Goal: Transaction & Acquisition: Purchase product/service

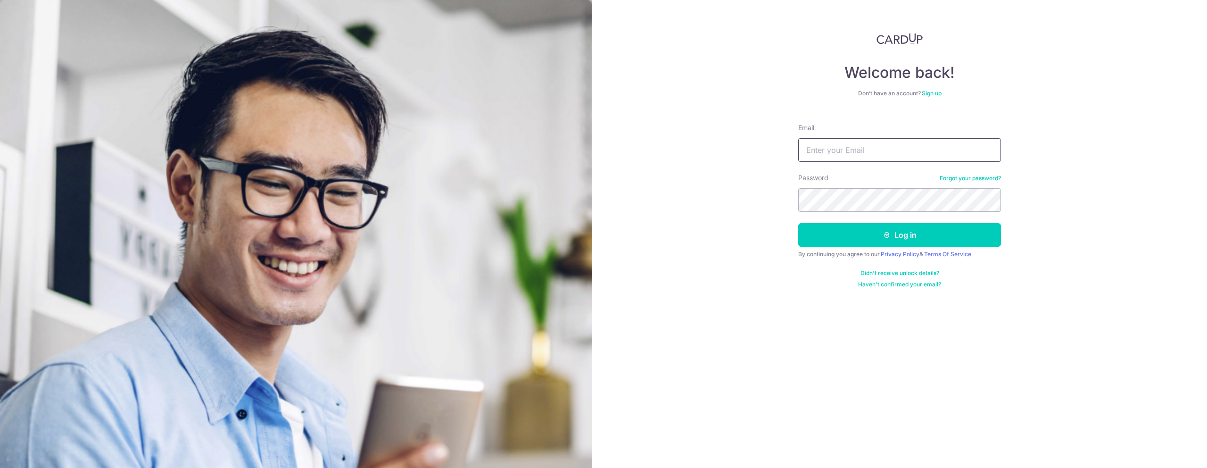
click at [692, 153] on input "Email" at bounding box center [899, 150] width 203 height 24
type input "[PERSON_NAME][EMAIL_ADDRESS][DOMAIN_NAME]"
click at [692, 230] on button "Log in" at bounding box center [899, 235] width 203 height 24
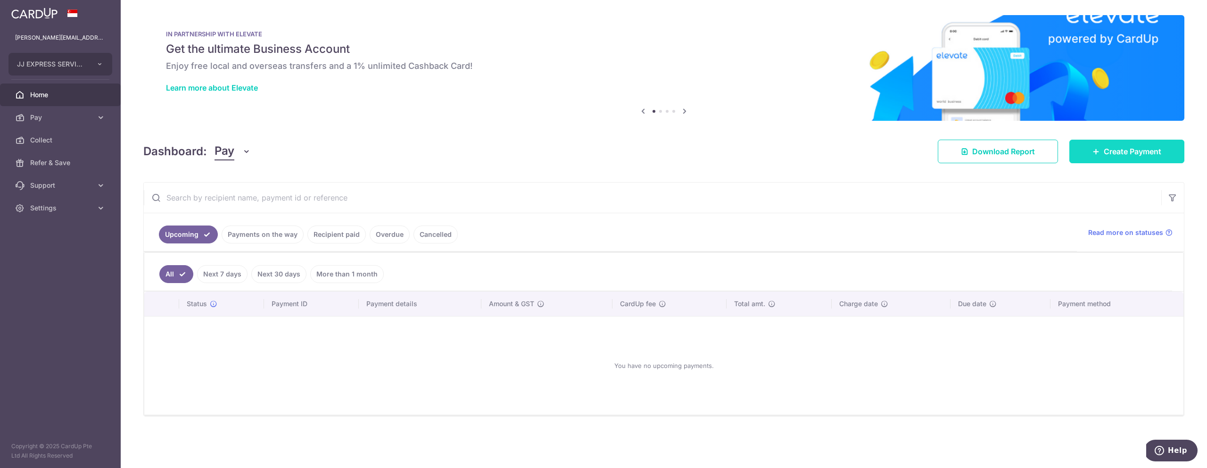
click at [1148, 157] on link "Create Payment" at bounding box center [1126, 152] width 115 height 24
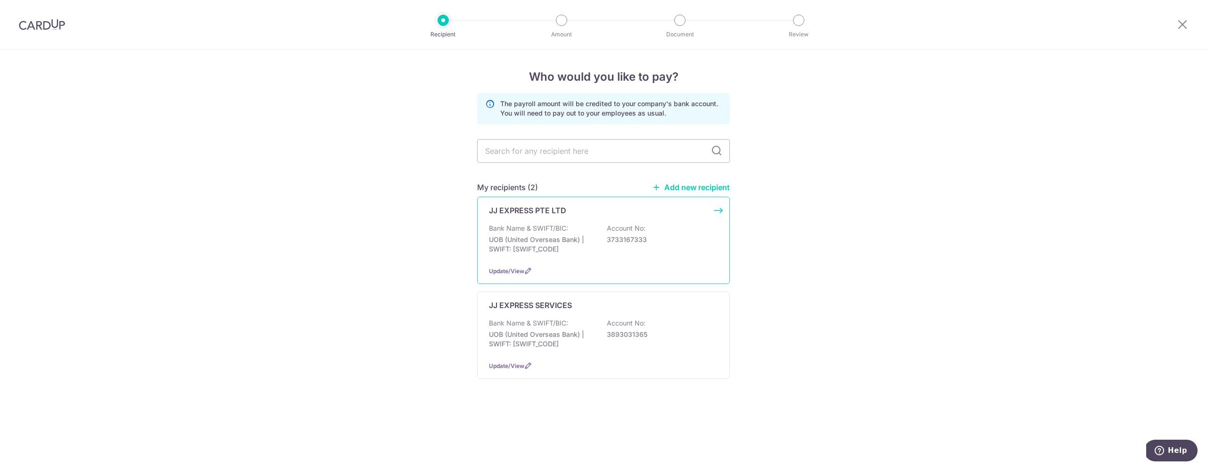
click at [550, 227] on p "Bank Name & SWIFT/BIC:" at bounding box center [528, 227] width 79 height 9
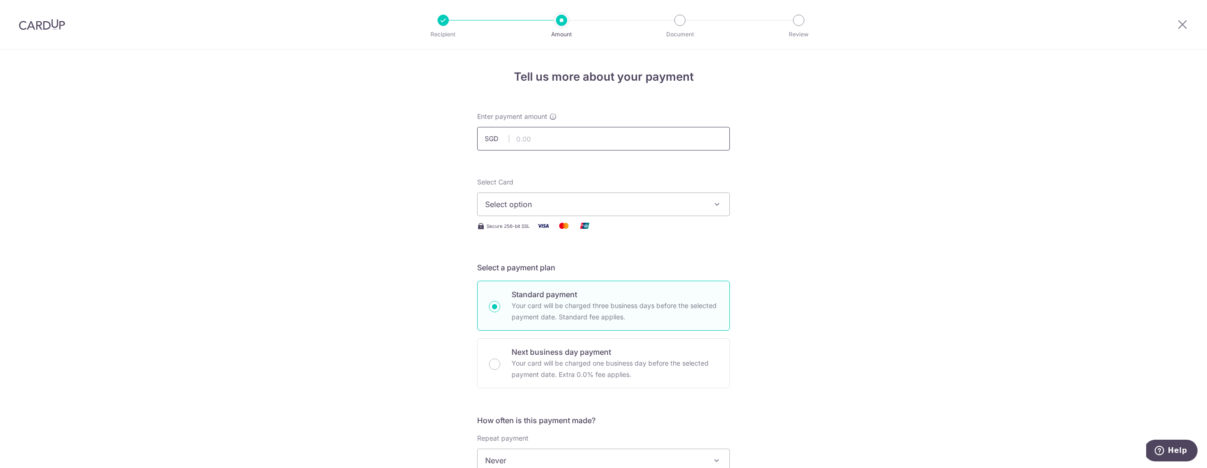
scroll to position [1, 0]
click at [36, 29] on img at bounding box center [42, 24] width 46 height 11
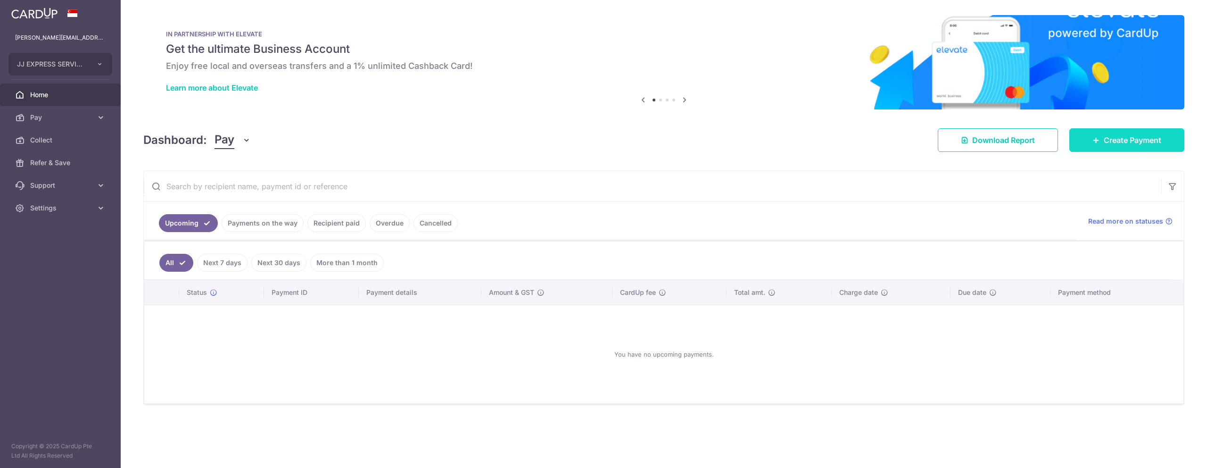
drag, startPoint x: 1131, startPoint y: 141, endPoint x: 1087, endPoint y: 143, distance: 43.9
click at [1130, 141] on span "Create Payment" at bounding box center [1132, 139] width 58 height 11
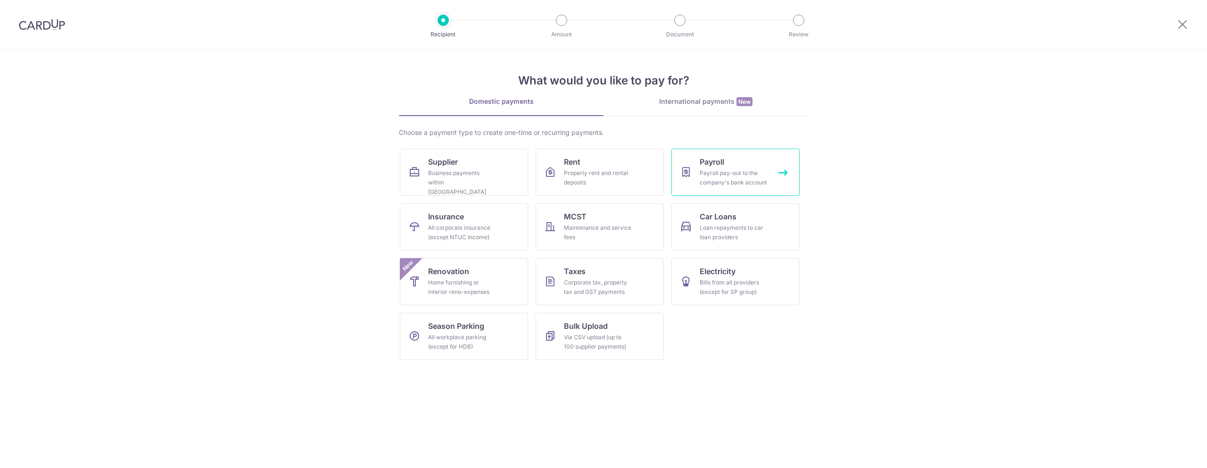
click at [744, 179] on div "Payroll pay-out to the company's bank account" at bounding box center [734, 177] width 68 height 19
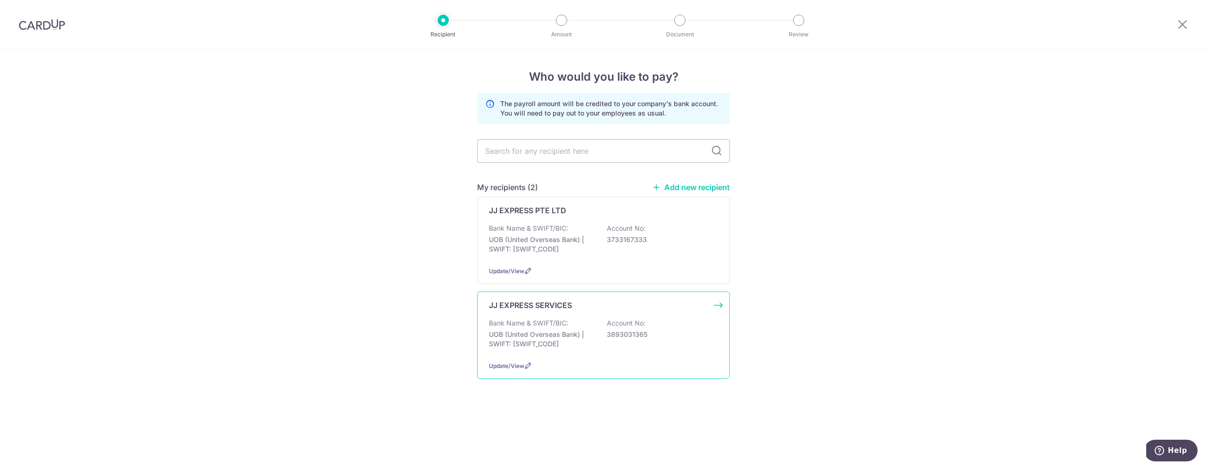
click at [678, 316] on div "JJ EXPRESS SERVICES Bank Name & SWIFT/BIC: UOB (United Overseas Bank) | SWIFT: …" at bounding box center [603, 334] width 253 height 87
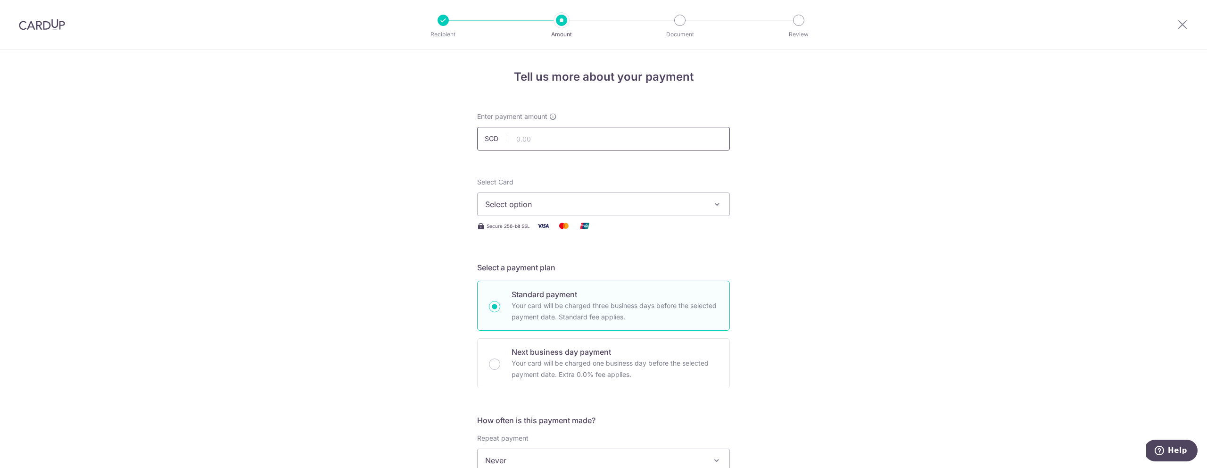
click at [540, 139] on input "text" at bounding box center [603, 139] width 253 height 24
type input "50,000.00"
click at [532, 199] on span "Select option" at bounding box center [595, 203] width 220 height 11
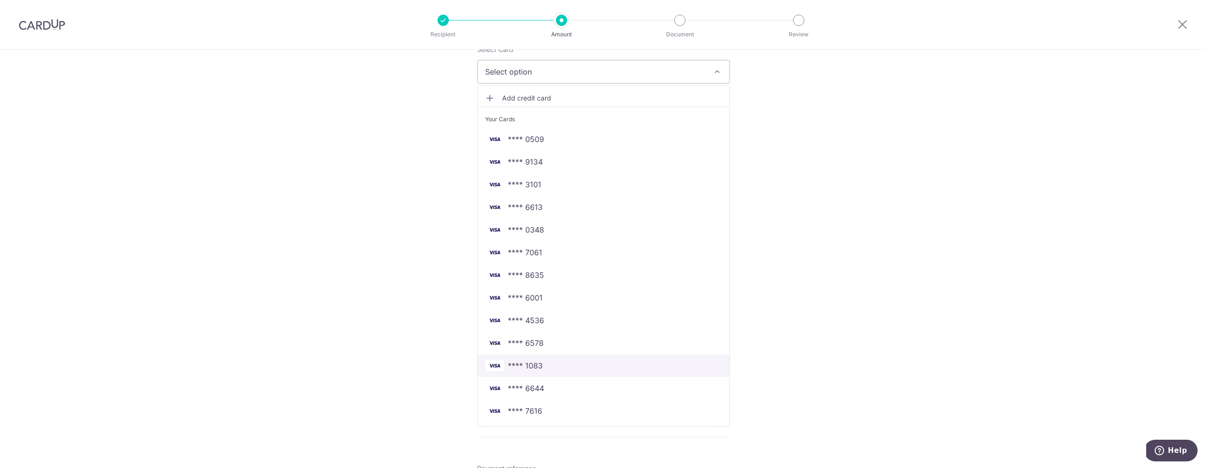
scroll to position [137, 0]
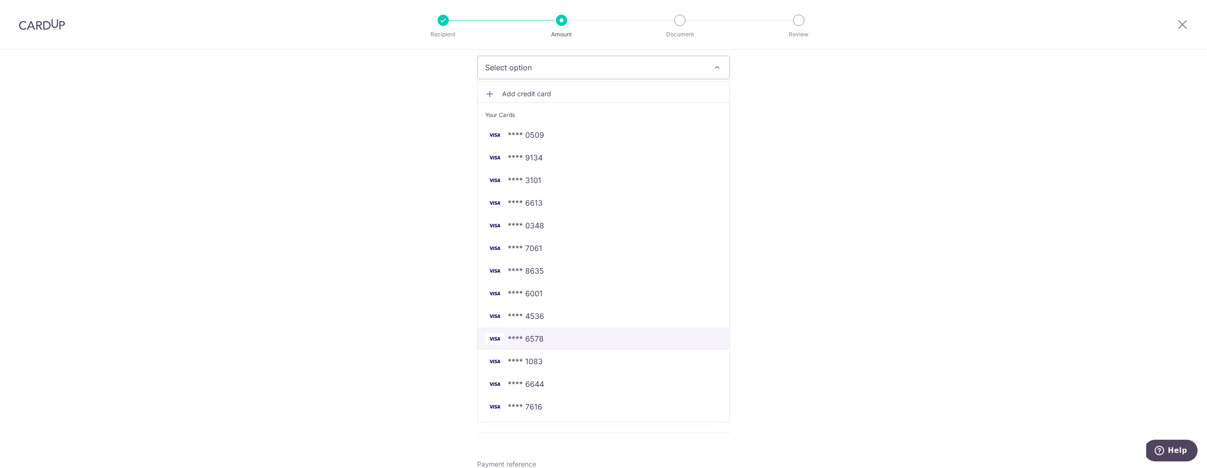
click at [533, 333] on span "**** 6578" at bounding box center [526, 338] width 36 height 11
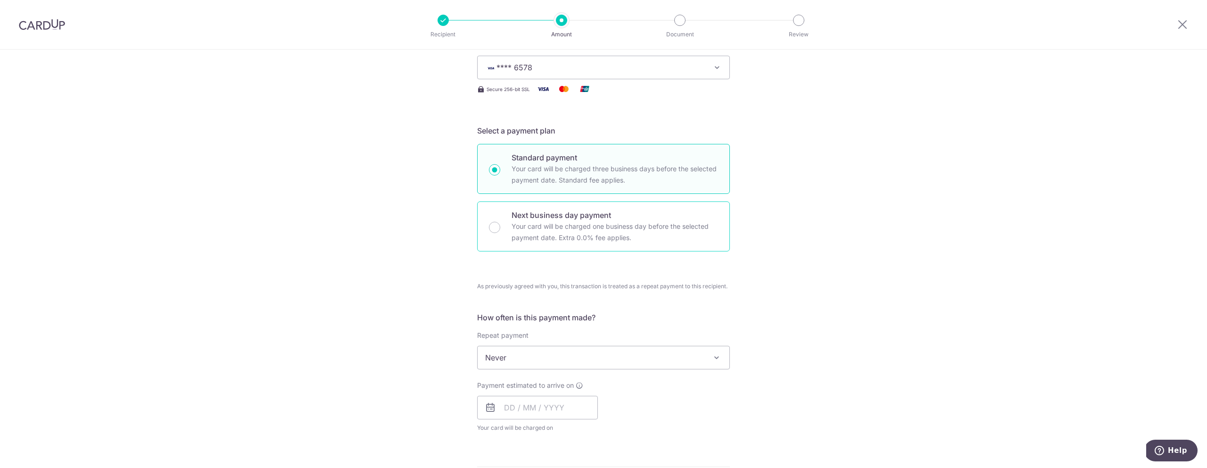
click at [569, 227] on p "Your card will be charged one business day before the selected payment date. Ex…" at bounding box center [614, 232] width 206 height 23
click at [500, 227] on input "Next business day payment Your card will be charged one business day before the…" at bounding box center [494, 227] width 11 height 11
radio input "false"
radio input "true"
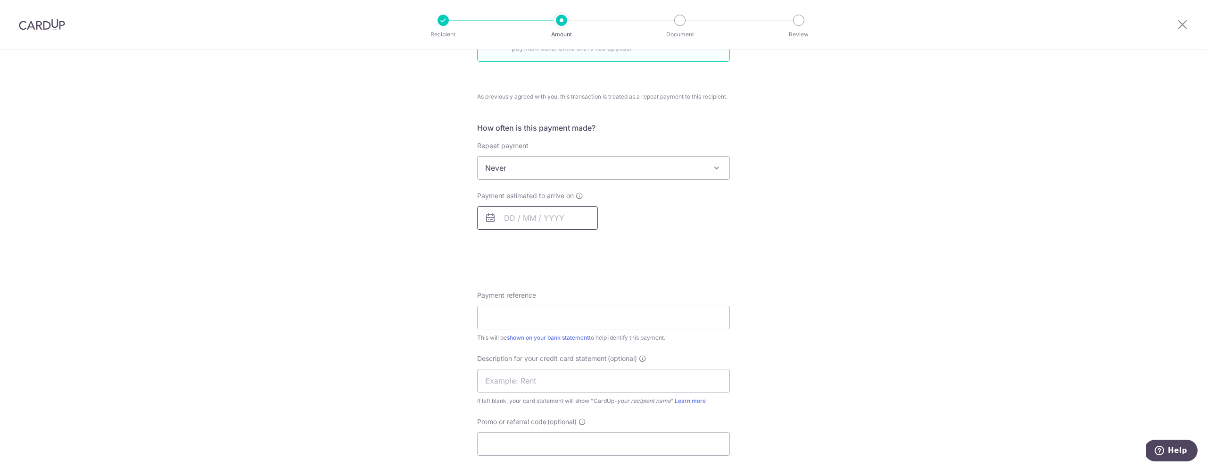
scroll to position [328, 0]
click at [536, 226] on input "text" at bounding box center [537, 217] width 121 height 24
click at [537, 299] on link "7" at bounding box center [534, 302] width 15 height 15
type input "07/10/2025"
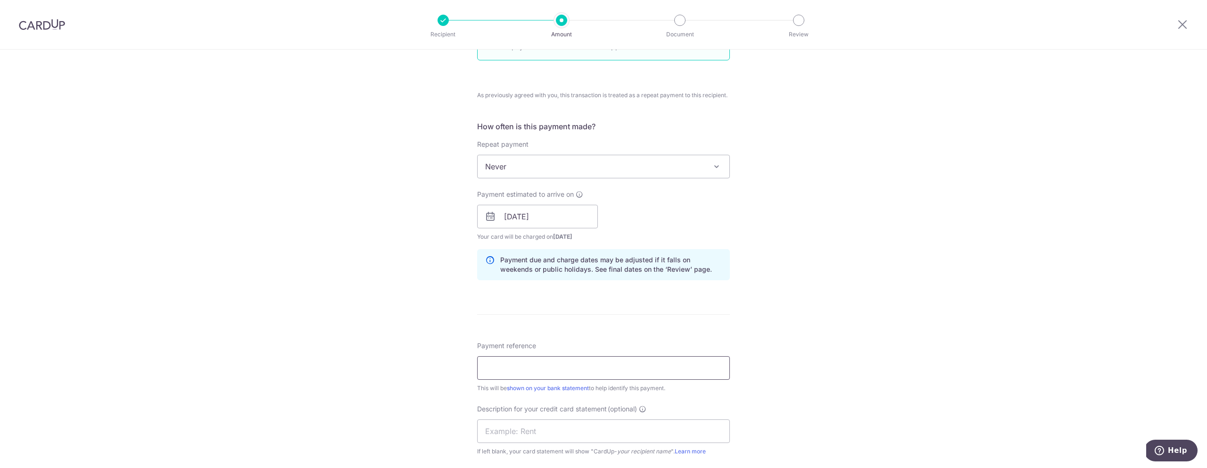
click at [533, 369] on input "Payment reference" at bounding box center [603, 368] width 253 height 24
paste input "[DATE] TO [DATE] PAYROLL"
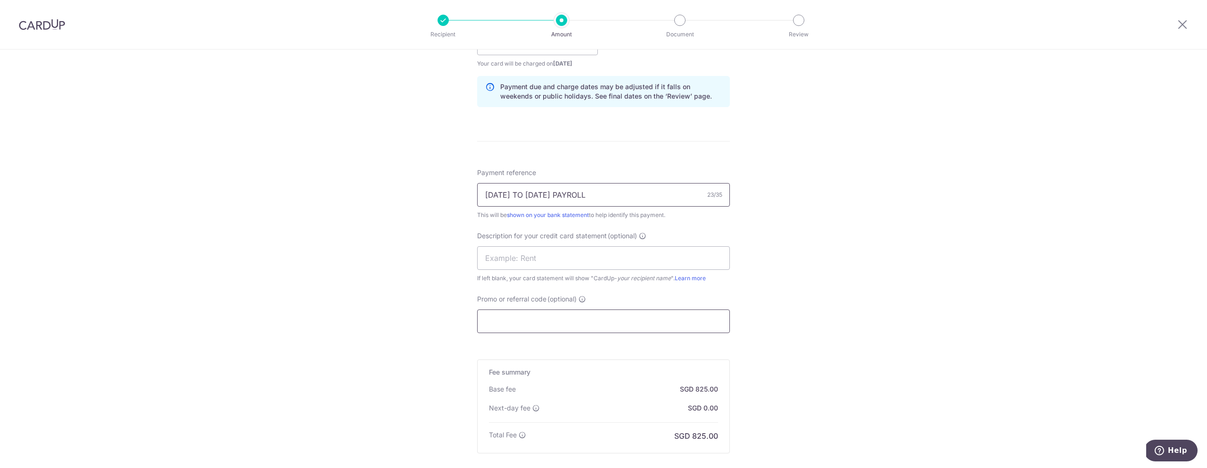
scroll to position [502, 0]
type input "[DATE] TO [DATE] PAYROLL"
click at [515, 255] on input "text" at bounding box center [603, 256] width 253 height 24
paste input "6 OCT TO 12 OCT"
drag, startPoint x: 517, startPoint y: 257, endPoint x: 515, endPoint y: 268, distance: 10.9
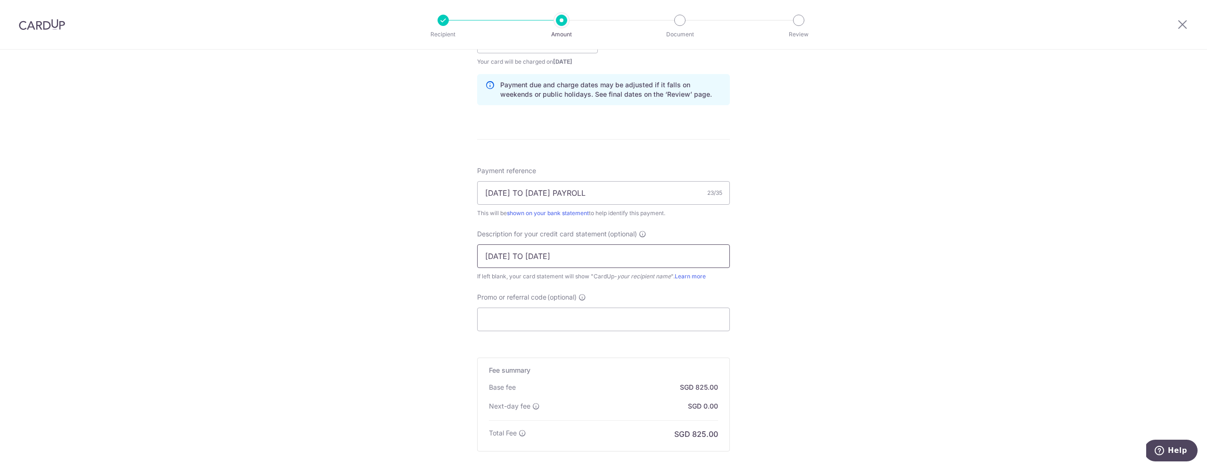
click at [516, 257] on input "6 OCT TO 12 OCT" at bounding box center [603, 256] width 253 height 24
type input "6 OCT TO 12 OCT"
click at [522, 322] on input "Promo or referral code (optional)" at bounding box center [603, 319] width 253 height 24
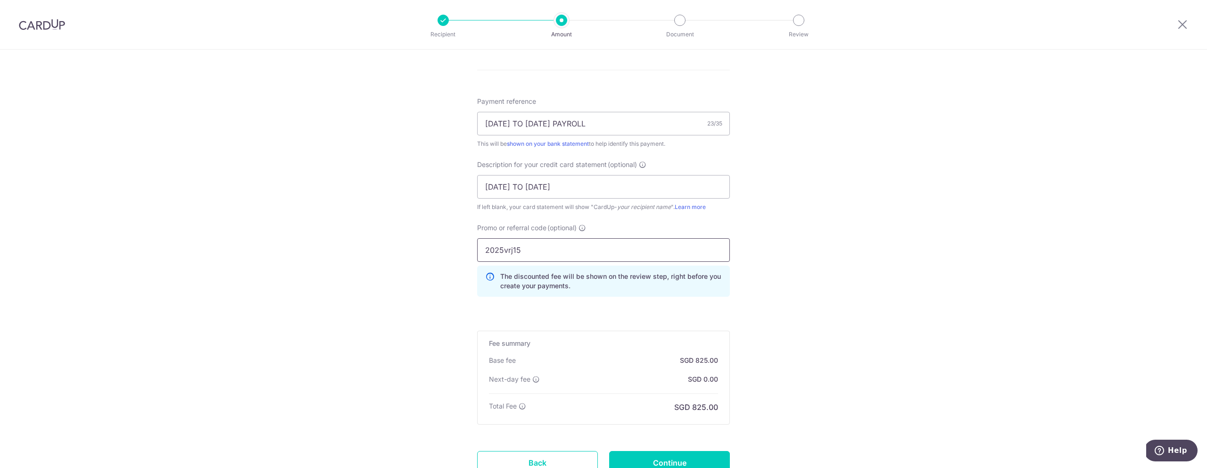
scroll to position [649, 0]
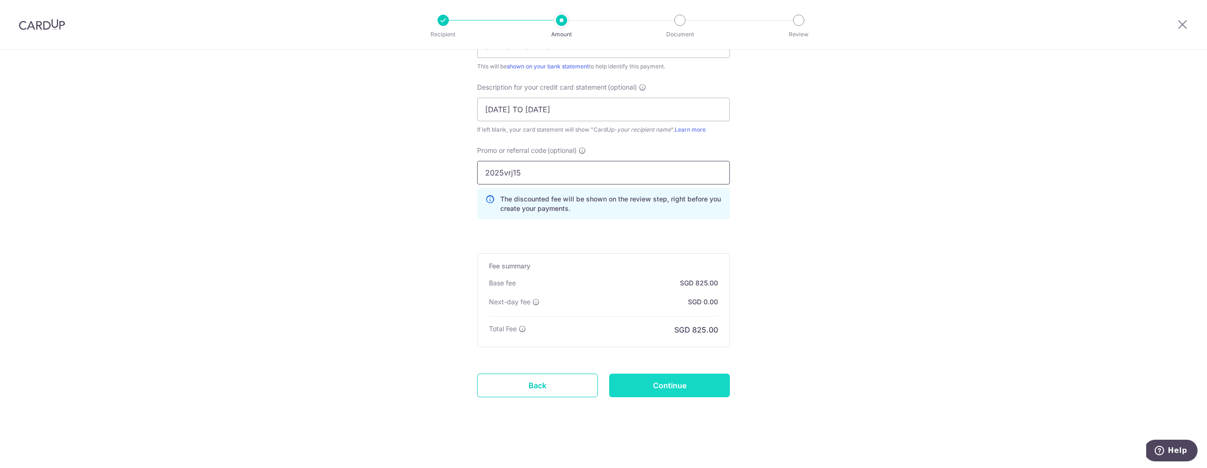
type input "2025vrj15"
click at [660, 391] on input "Continue" at bounding box center [669, 385] width 121 height 24
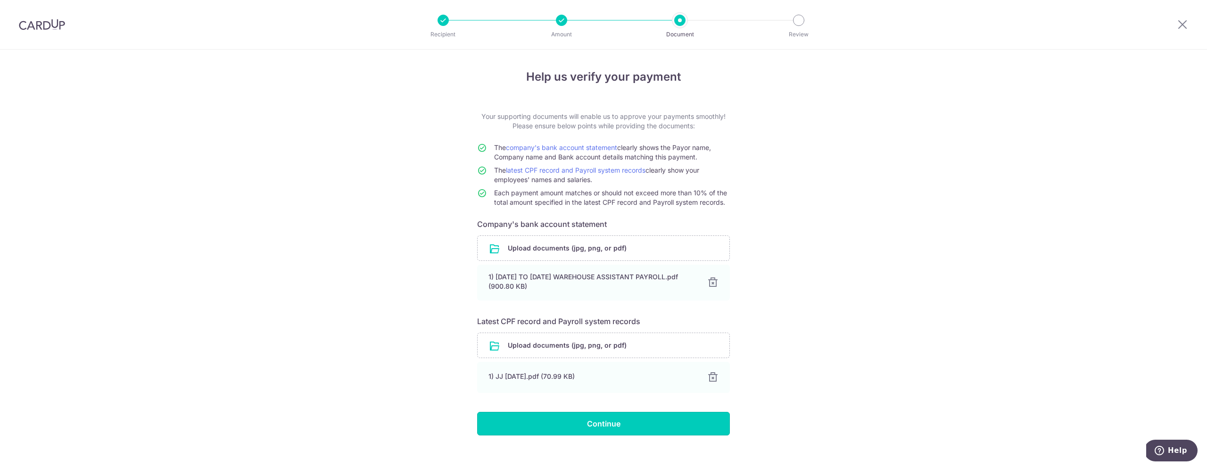
drag, startPoint x: 601, startPoint y: 422, endPoint x: 505, endPoint y: 321, distance: 140.4
click at [601, 422] on input "Continue" at bounding box center [603, 424] width 253 height 24
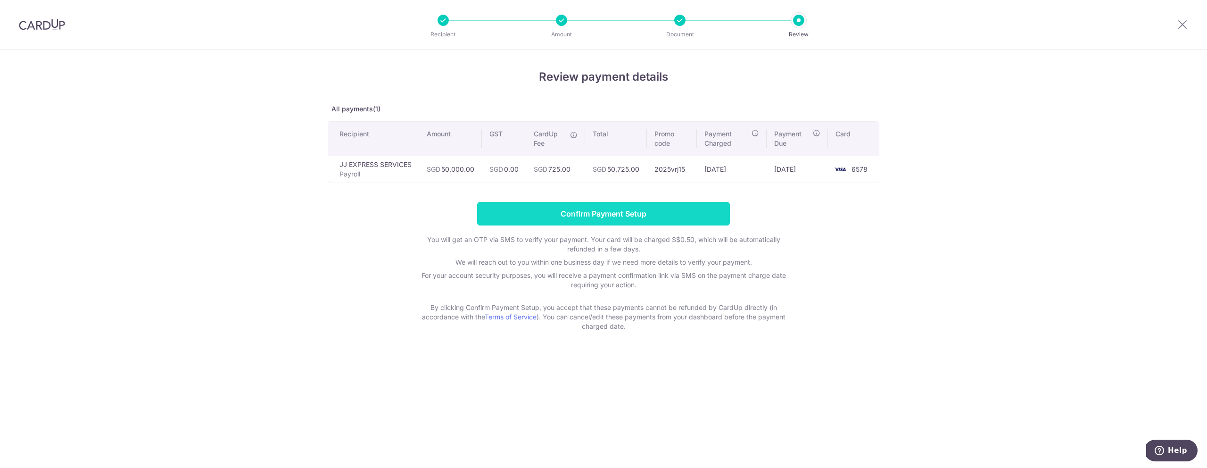
click at [619, 219] on input "Confirm Payment Setup" at bounding box center [603, 214] width 253 height 24
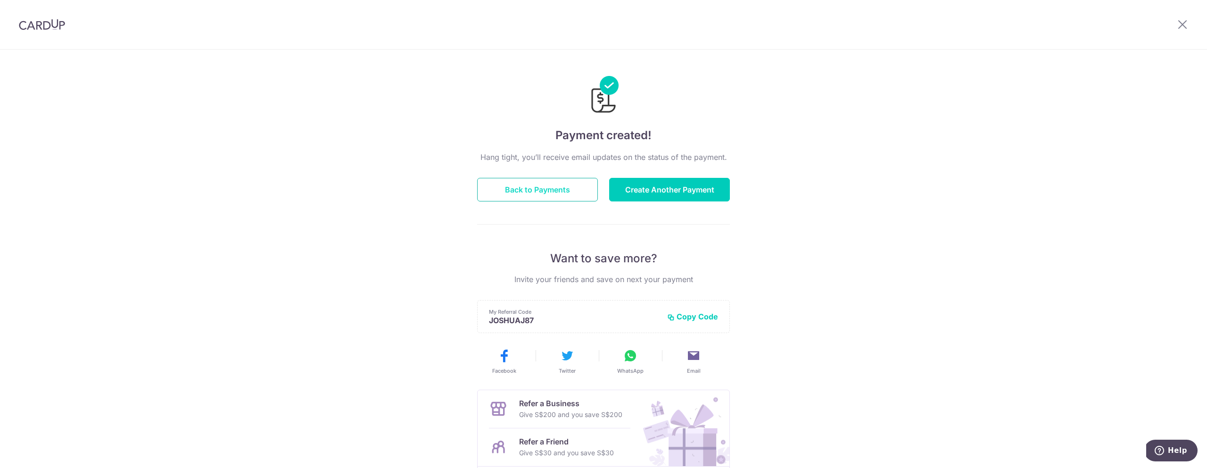
scroll to position [6, 0]
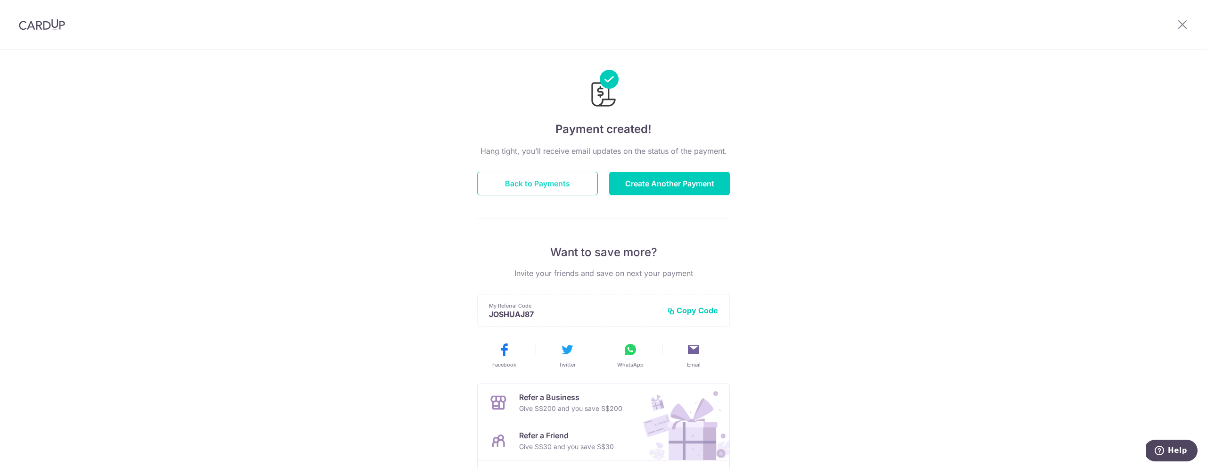
click at [582, 189] on button "Back to Payments" at bounding box center [537, 184] width 121 height 24
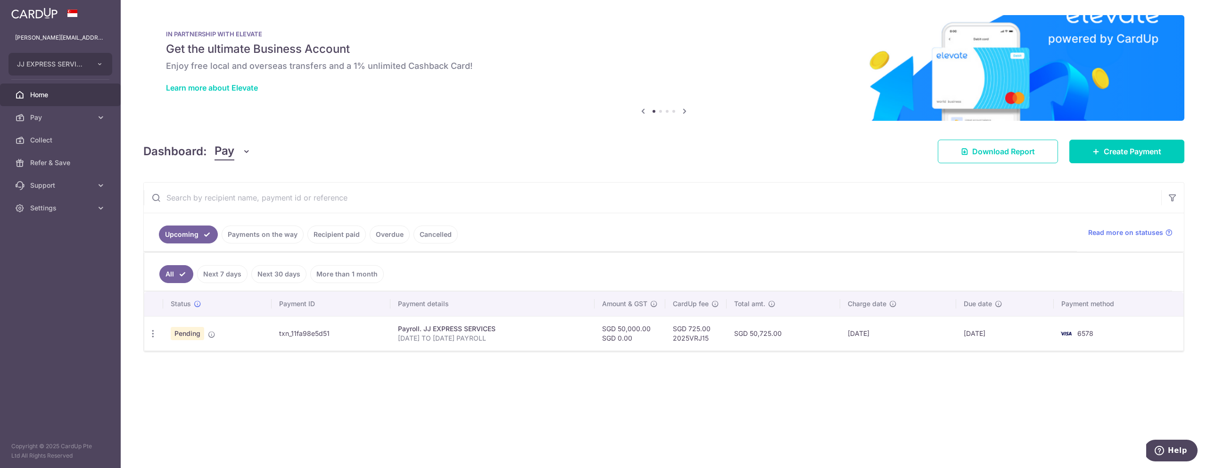
drag, startPoint x: 277, startPoint y: 333, endPoint x: 334, endPoint y: 333, distance: 57.5
click at [334, 333] on td "txn_11fa98e5d51" at bounding box center [331, 333] width 119 height 34
copy td "txn_11fa98e5d51"
drag, startPoint x: 285, startPoint y: 348, endPoint x: 280, endPoint y: 338, distance: 12.0
click at [285, 348] on td "txn_11fa98e5d51" at bounding box center [331, 333] width 119 height 34
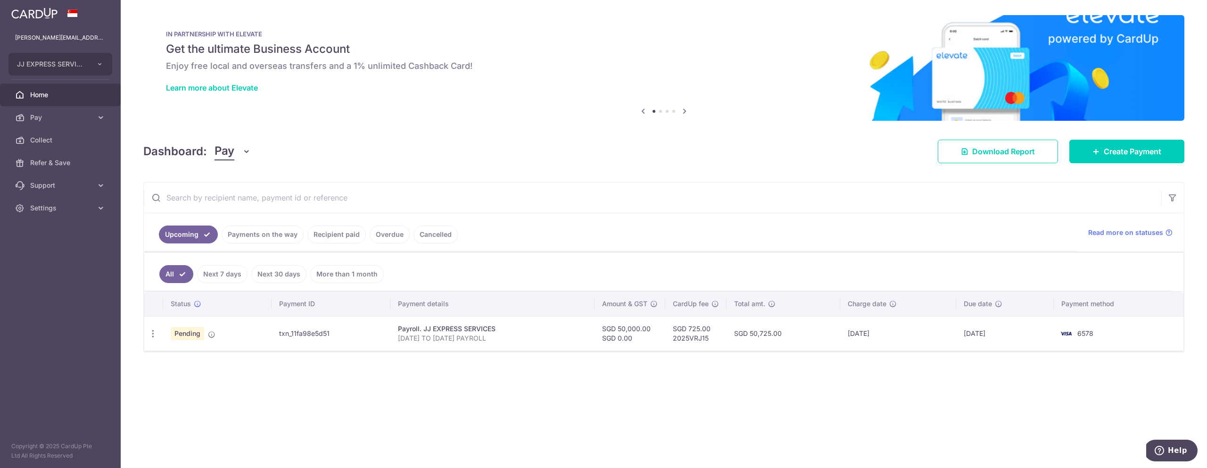
drag, startPoint x: 309, startPoint y: 334, endPoint x: 333, endPoint y: 333, distance: 24.0
click at [333, 333] on td "txn_11fa98e5d51" at bounding box center [331, 333] width 119 height 34
copy td "txn_11fa98e5d51"
drag, startPoint x: 82, startPoint y: 213, endPoint x: 76, endPoint y: 211, distance: 6.4
click at [80, 213] on link "Settings" at bounding box center [60, 208] width 121 height 23
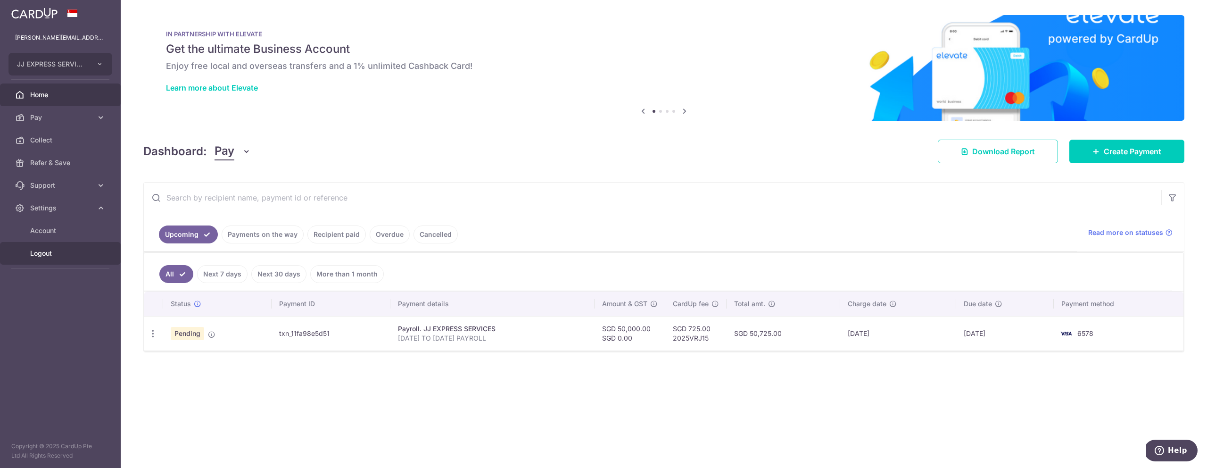
click at [58, 255] on span "Logout" at bounding box center [61, 252] width 62 height 9
